Goal: Information Seeking & Learning: Learn about a topic

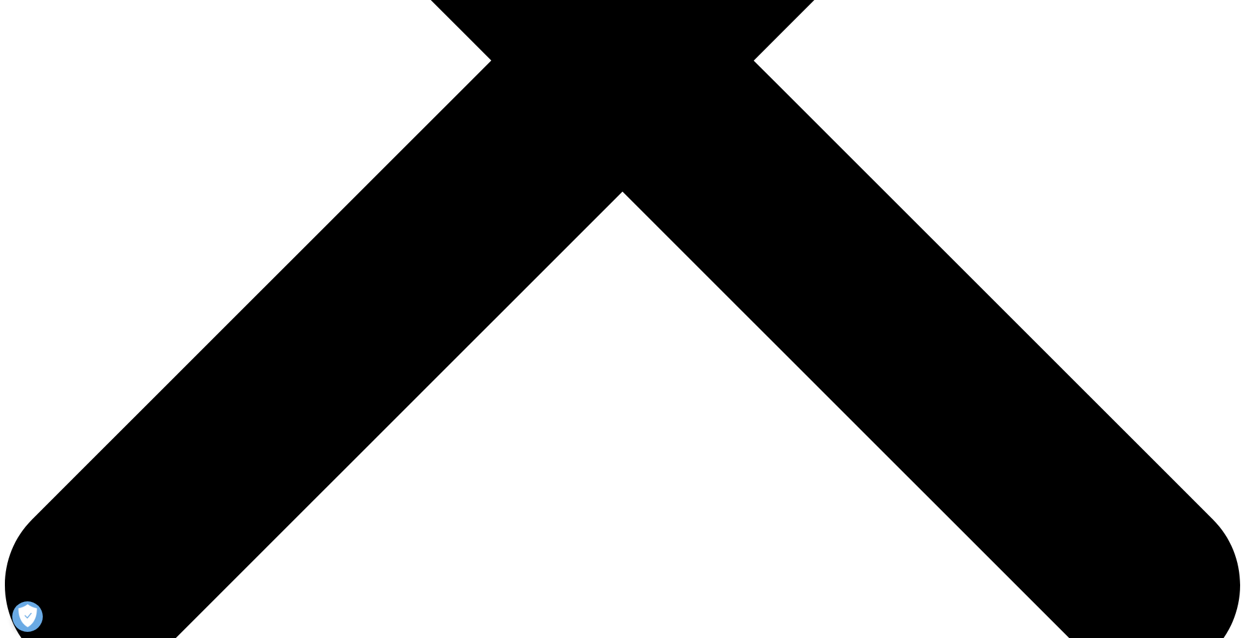
scroll to position [587, 0]
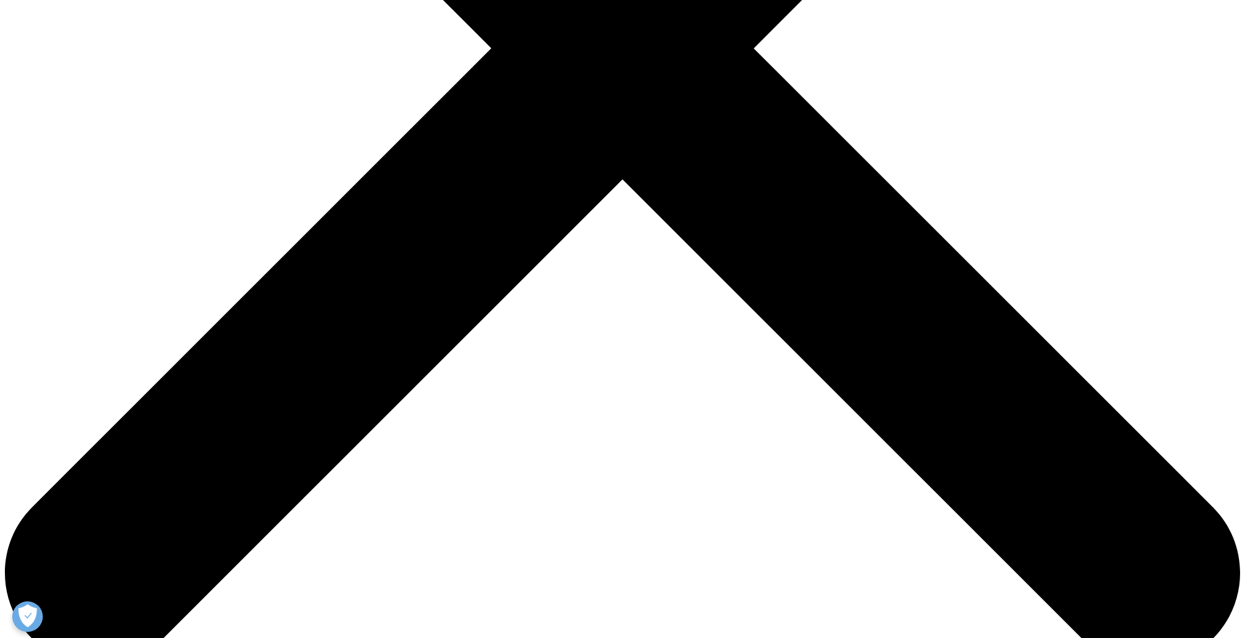
drag, startPoint x: 690, startPoint y: 261, endPoint x: 807, endPoint y: 294, distance: 122.0
copy h3 "Patient Engagement Solutions"
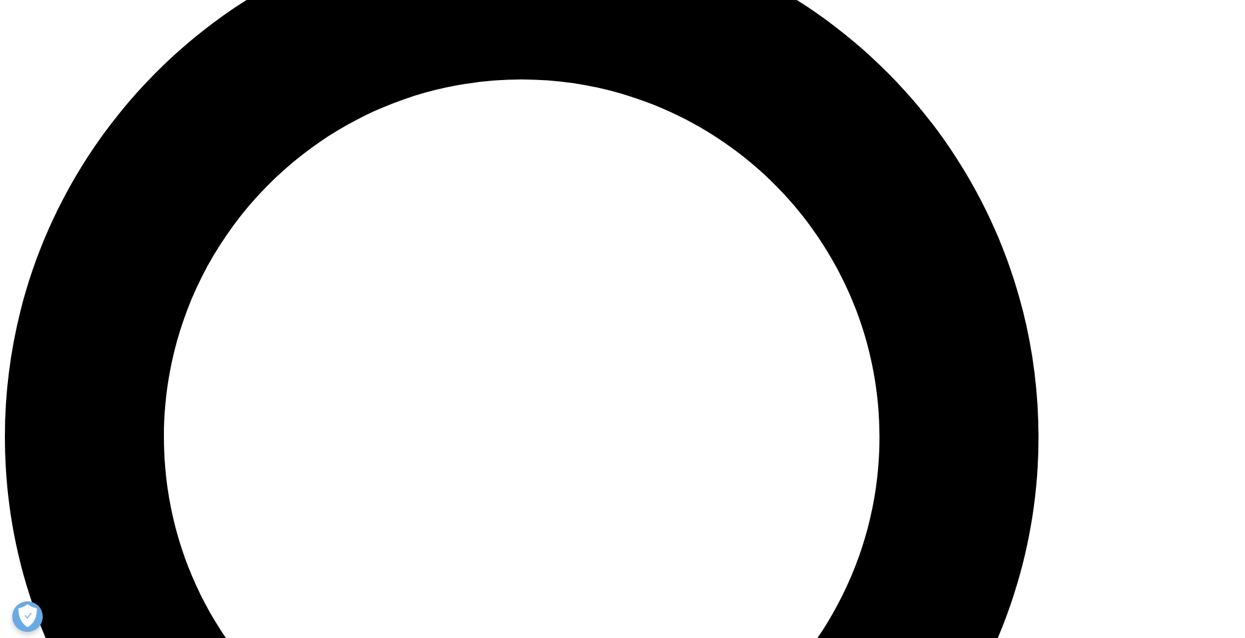
scroll to position [1321, 0]
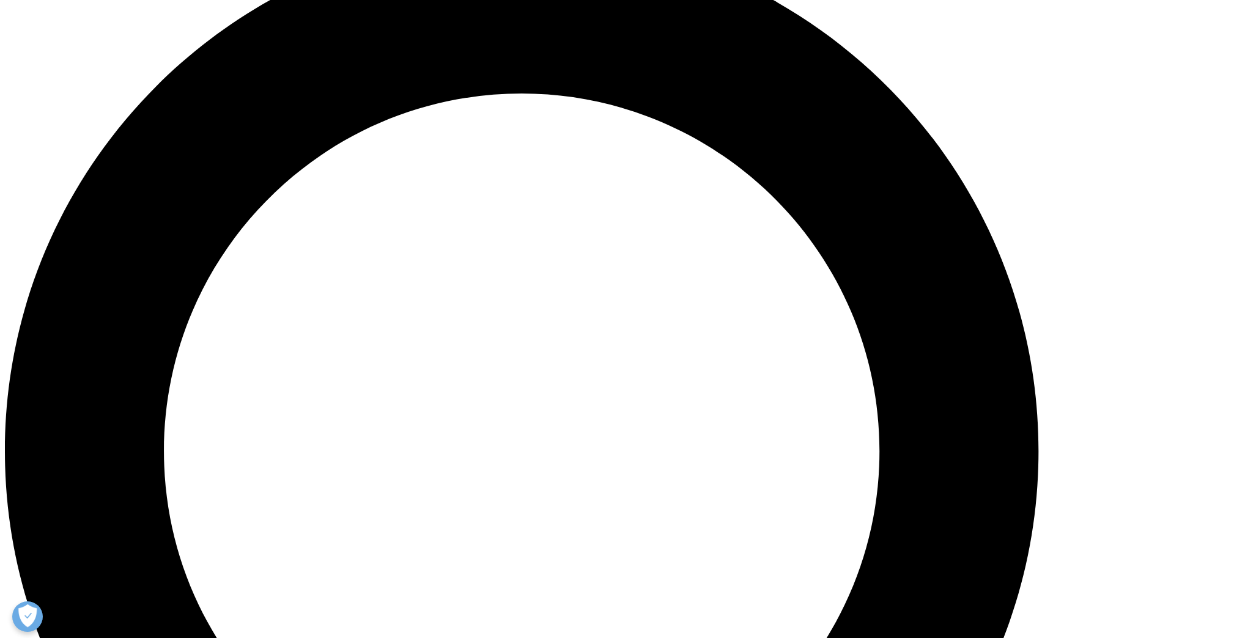
drag, startPoint x: 745, startPoint y: 123, endPoint x: 925, endPoint y: 128, distance: 180.5
copy h3 "Homecare Solutions"
drag, startPoint x: 265, startPoint y: 420, endPoint x: 437, endPoint y: 451, distance: 174.5
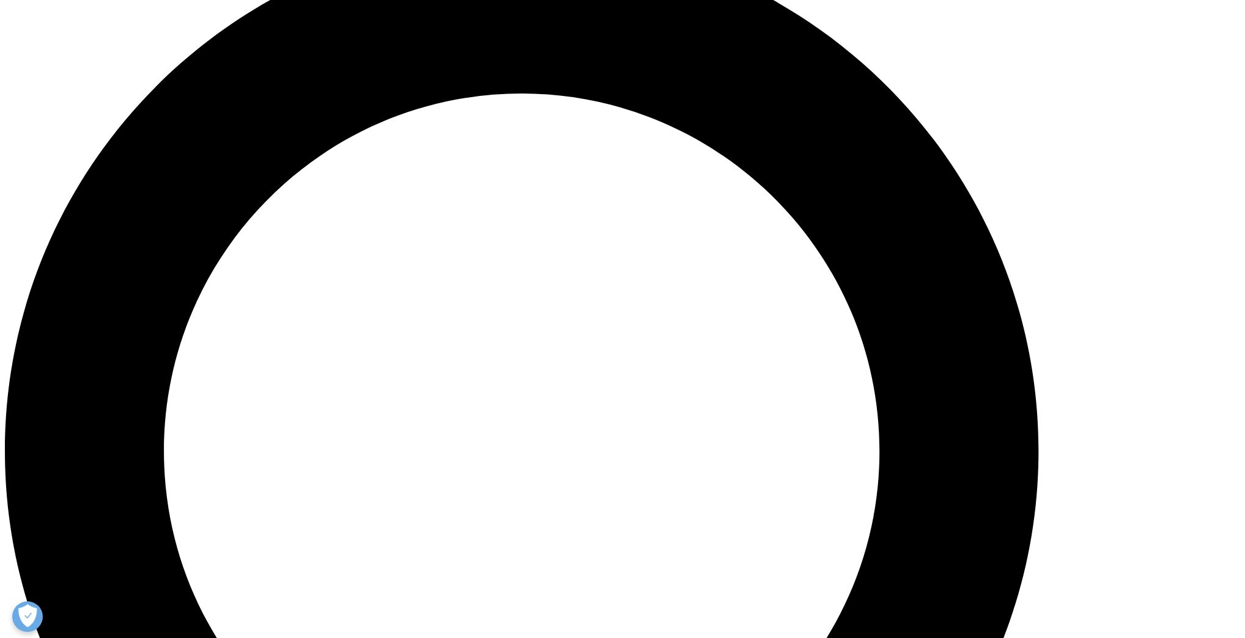
copy h3 "Population Health Management"
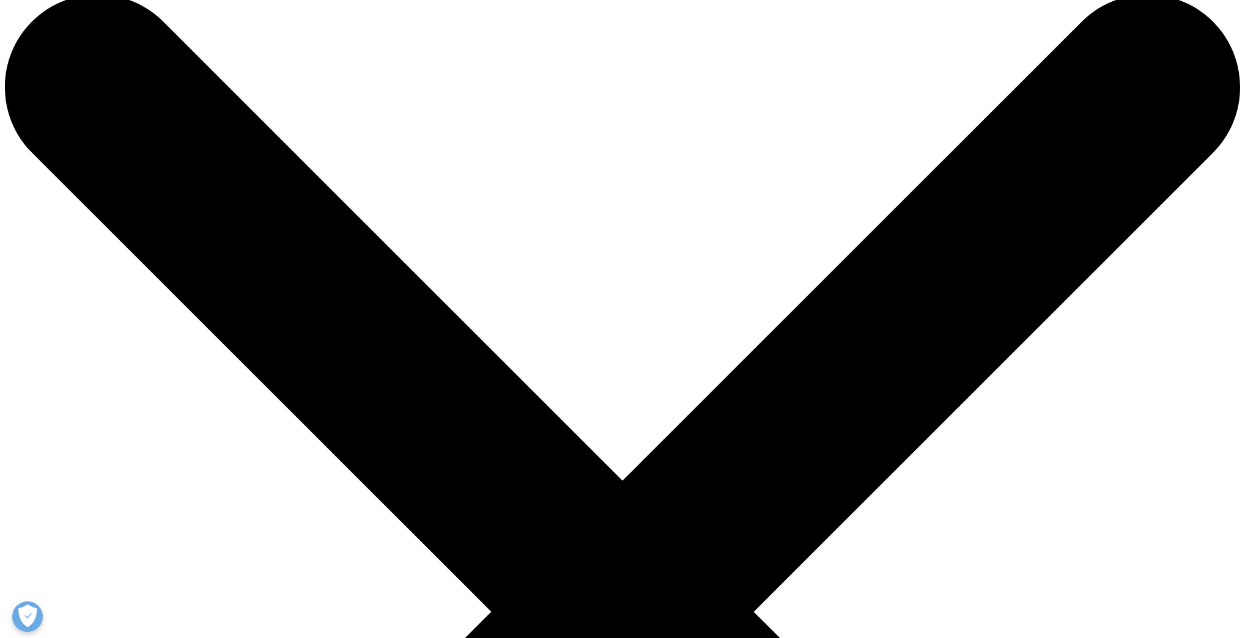
scroll to position [0, 0]
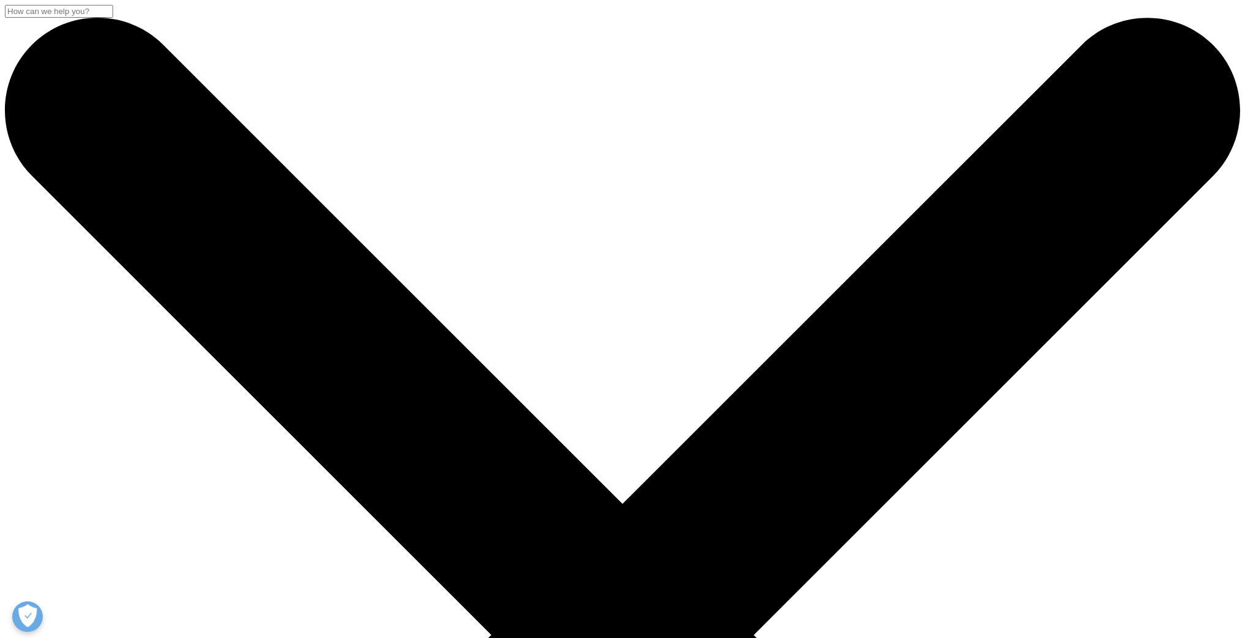
drag, startPoint x: 267, startPoint y: 153, endPoint x: 607, endPoint y: 196, distance: 342.7
copy h1 "IQVIA Care Management Platf"
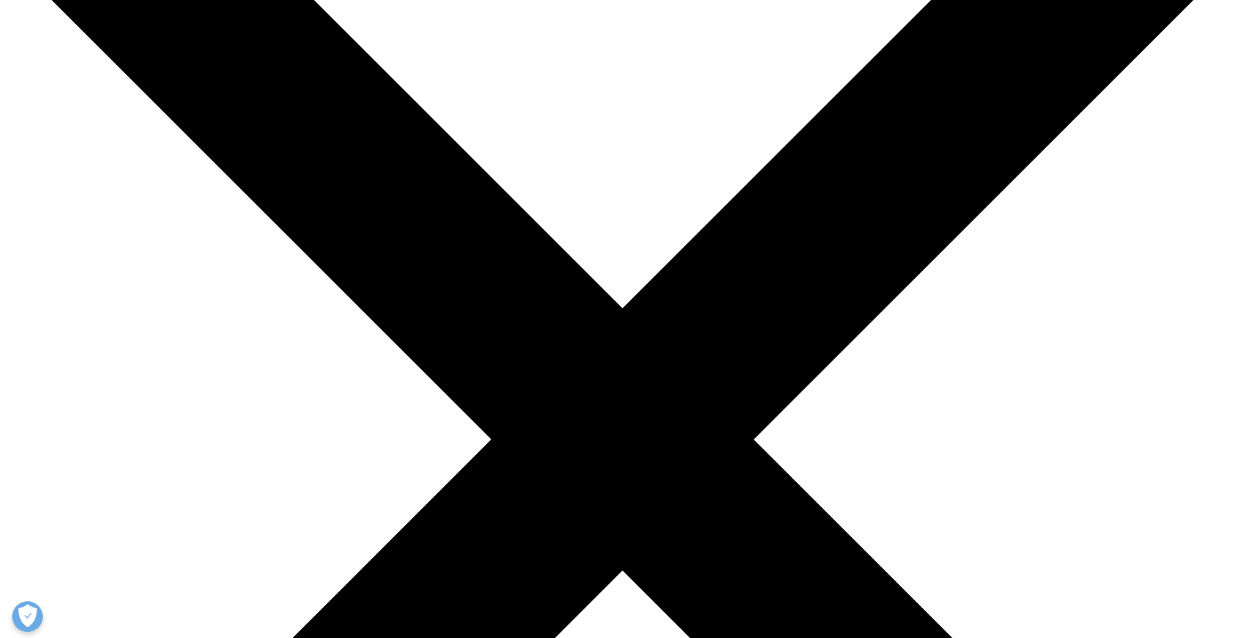
scroll to position [391, 0]
